Goal: Transaction & Acquisition: Subscribe to service/newsletter

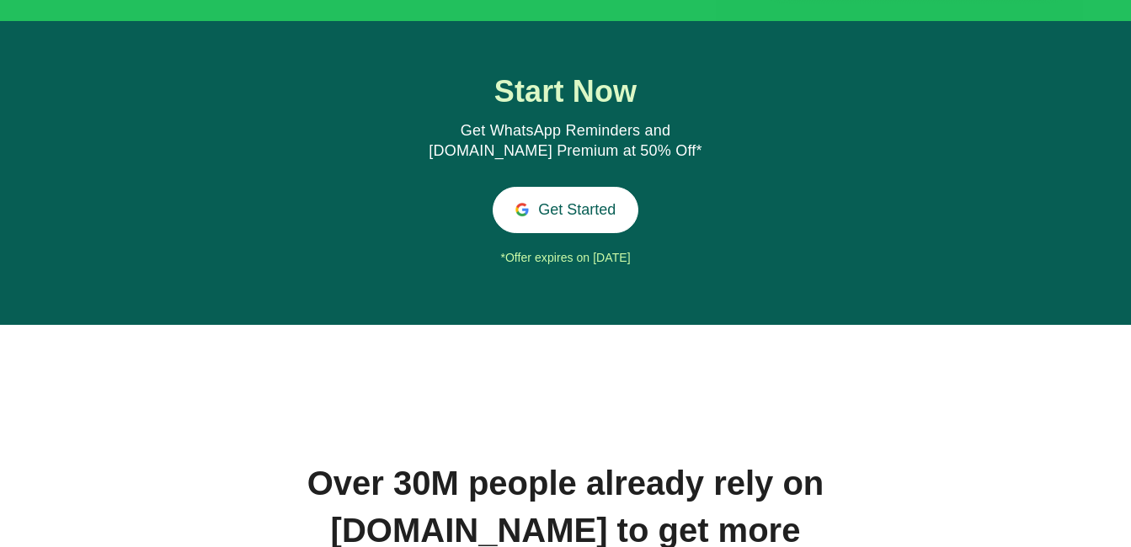
scroll to position [1977, 0]
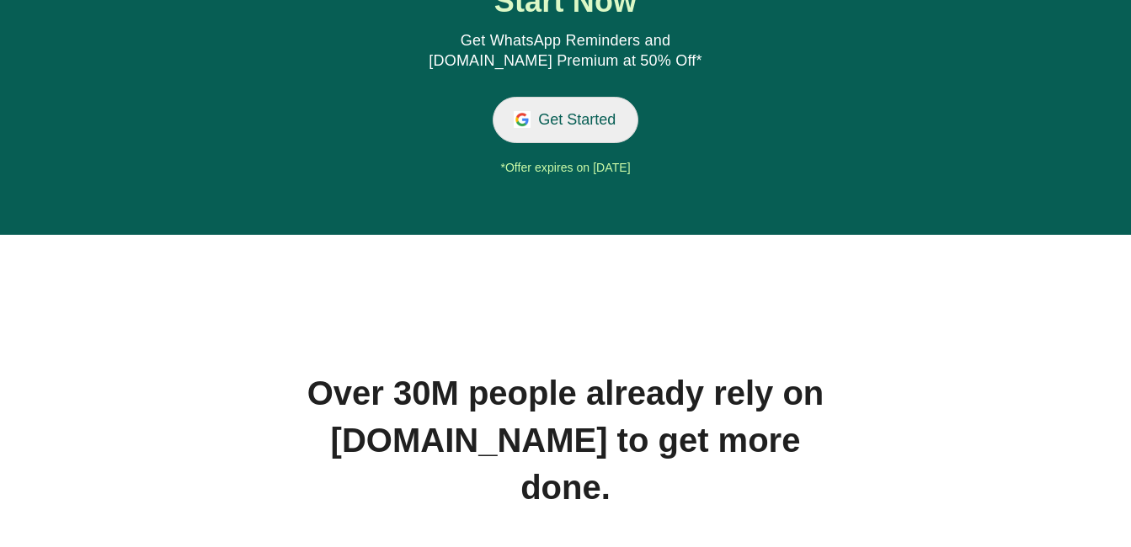
click at [567, 132] on button "Get Started" at bounding box center [566, 120] width 146 height 46
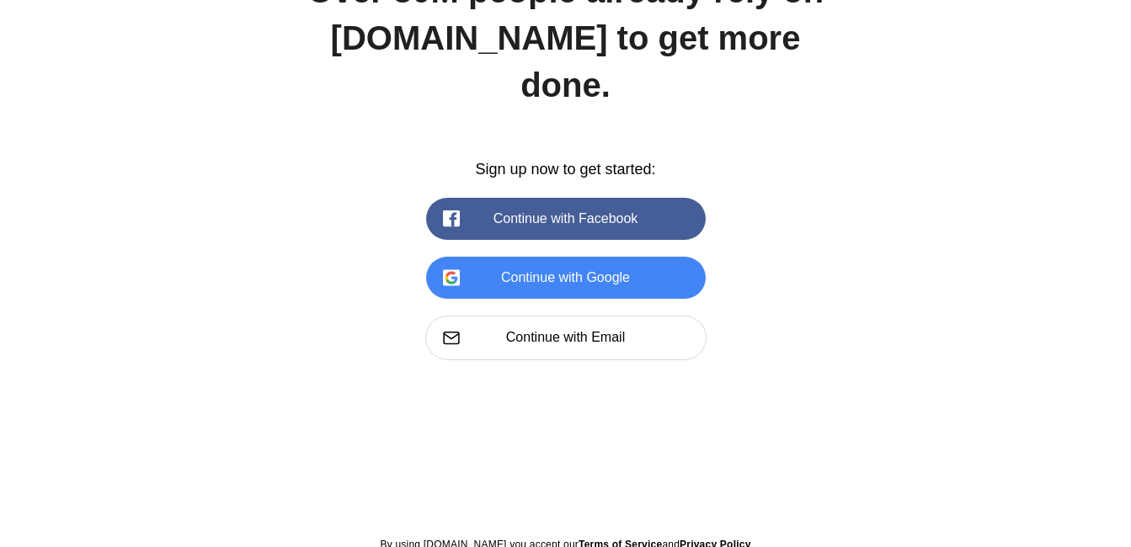
scroll to position [0, 0]
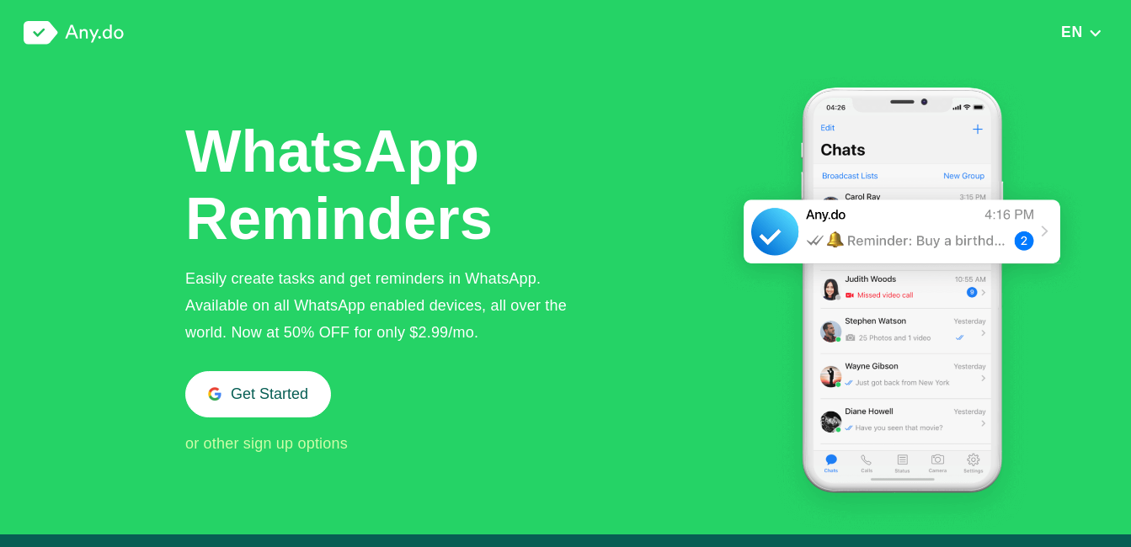
click at [104, 21] on img at bounding box center [74, 33] width 100 height 24
click at [87, 31] on img at bounding box center [74, 33] width 100 height 24
click at [295, 447] on span "or other sign up options" at bounding box center [266, 443] width 163 height 17
click at [248, 392] on button "Get Started" at bounding box center [258, 394] width 146 height 46
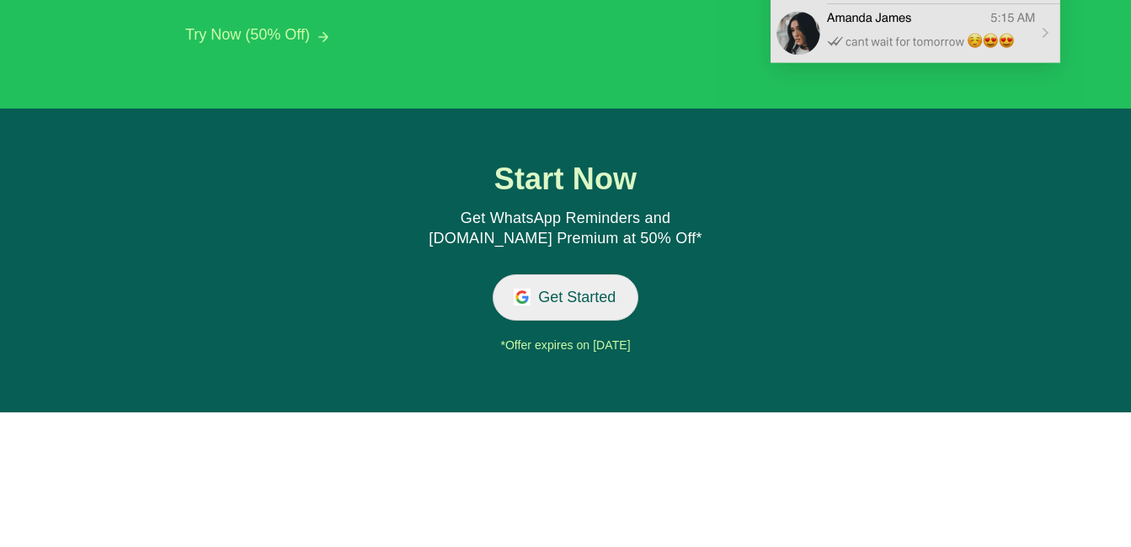
click at [605, 285] on button "Get Started" at bounding box center [566, 298] width 146 height 46
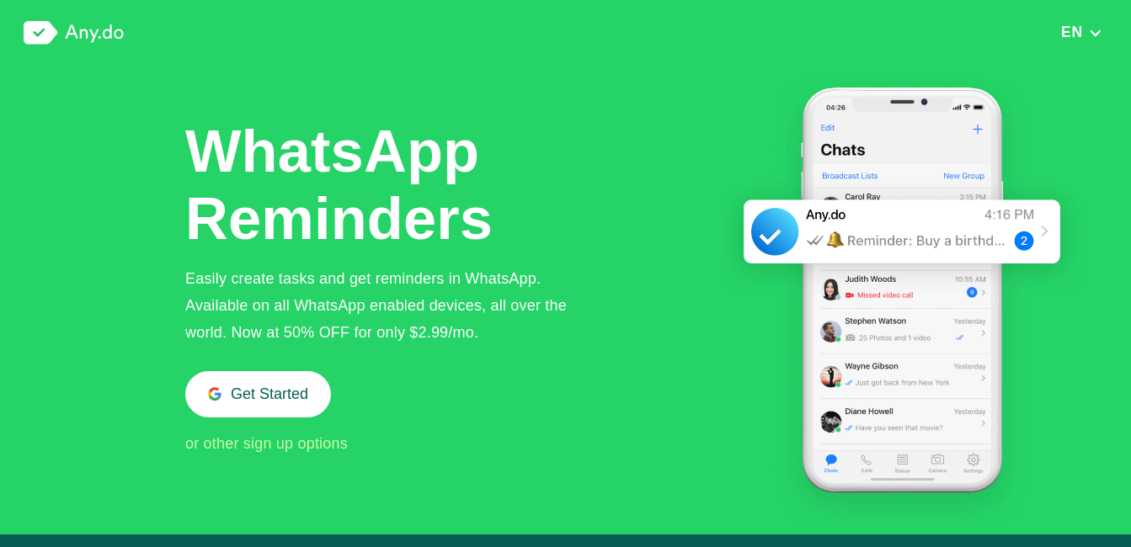
scroll to position [1681, 0]
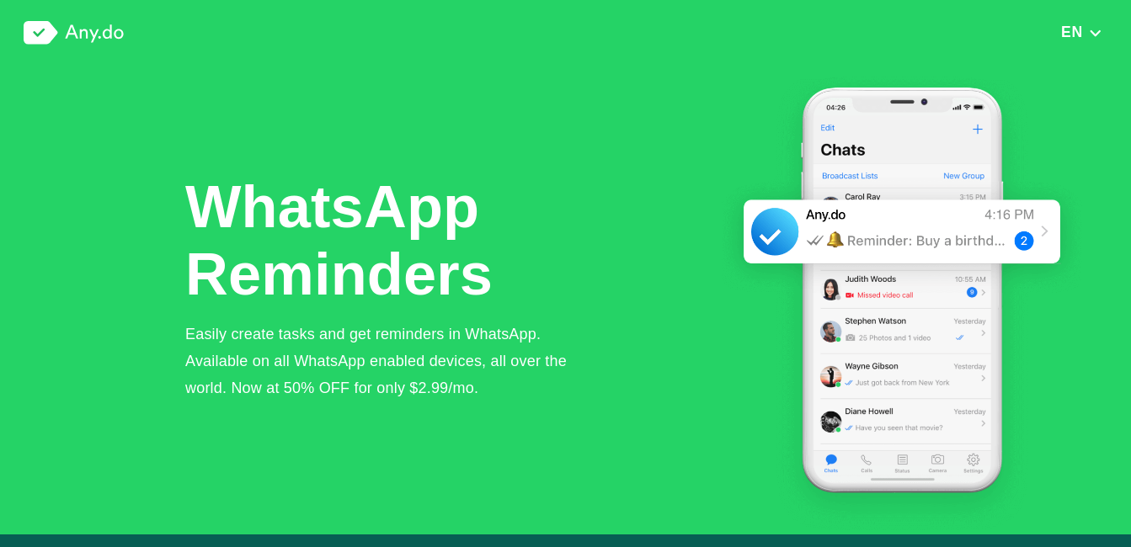
click at [1096, 40] on button "EN" at bounding box center [1081, 32] width 51 height 19
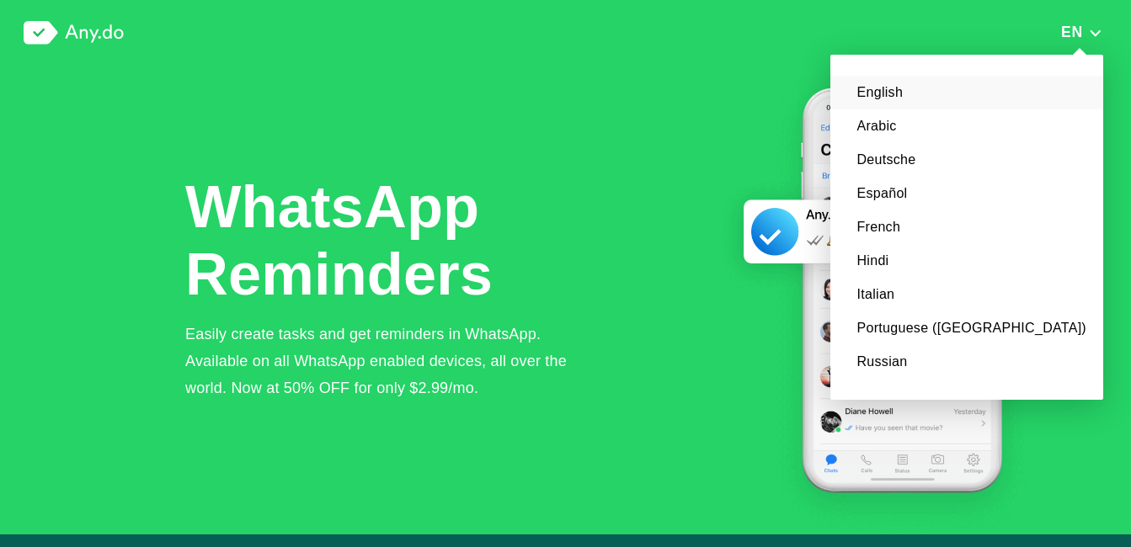
click at [738, 39] on div "EN English Arabic Deutsche Español French Hindi Italian Portuguese (Brazil) Rus…" at bounding box center [565, 33] width 1131 height 66
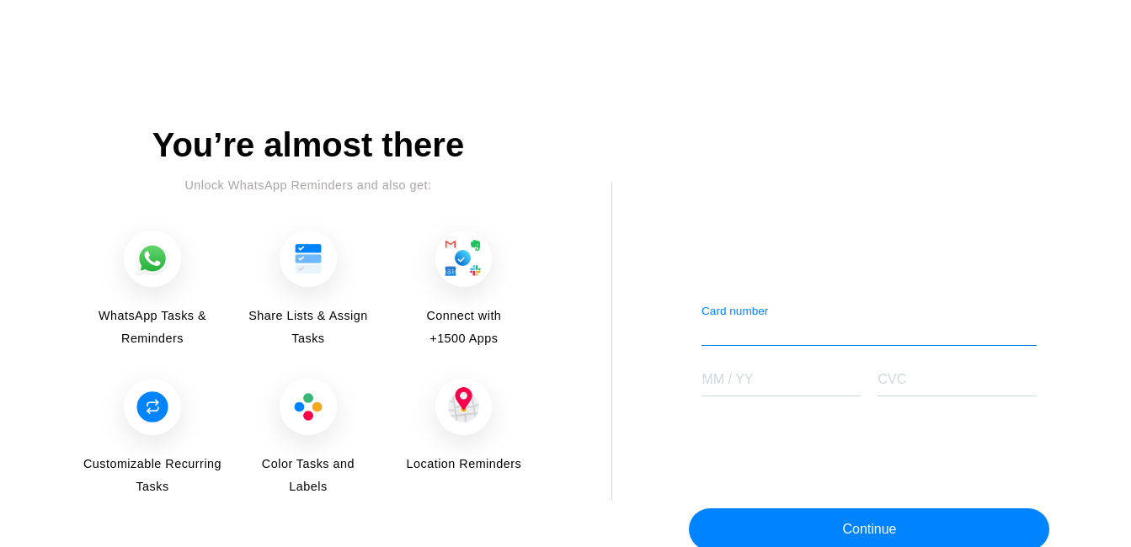
scroll to position [2139, 0]
